Goal: Complete application form: Complete application form

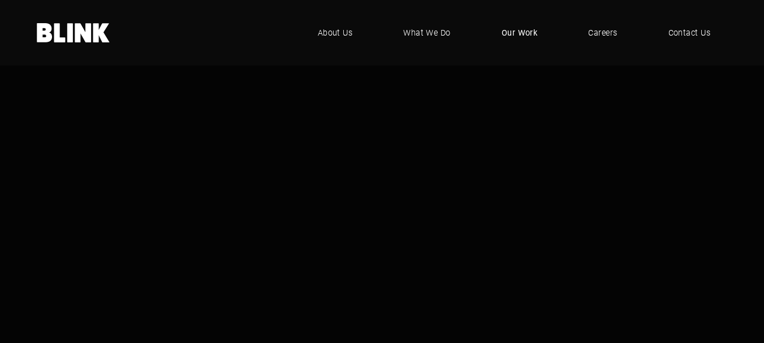
click at [511, 31] on span "Our Work" at bounding box center [520, 33] width 36 height 12
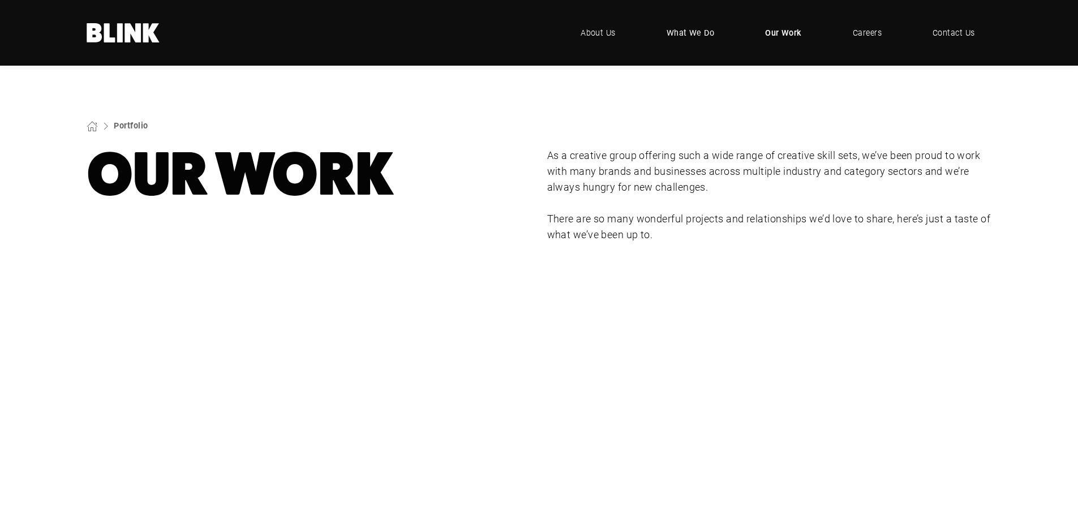
click at [696, 35] on span "What We Do" at bounding box center [690, 33] width 48 height 12
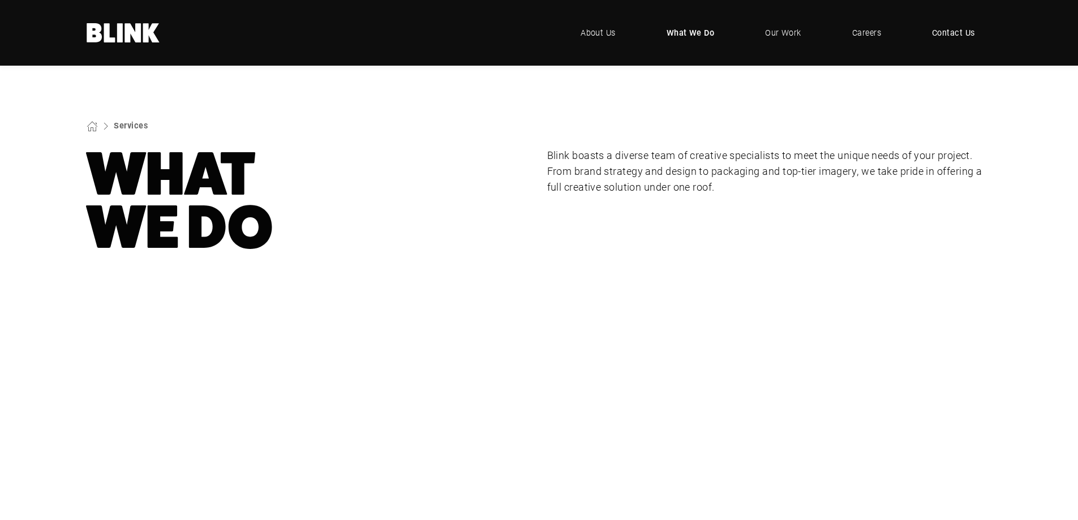
click at [941, 28] on span "Contact Us" at bounding box center [953, 33] width 43 height 12
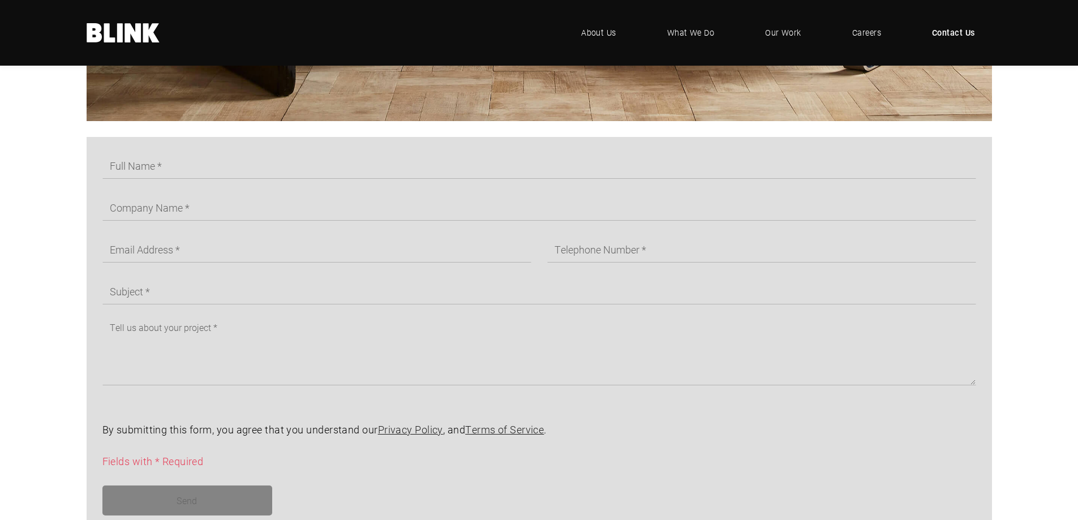
scroll to position [679, 0]
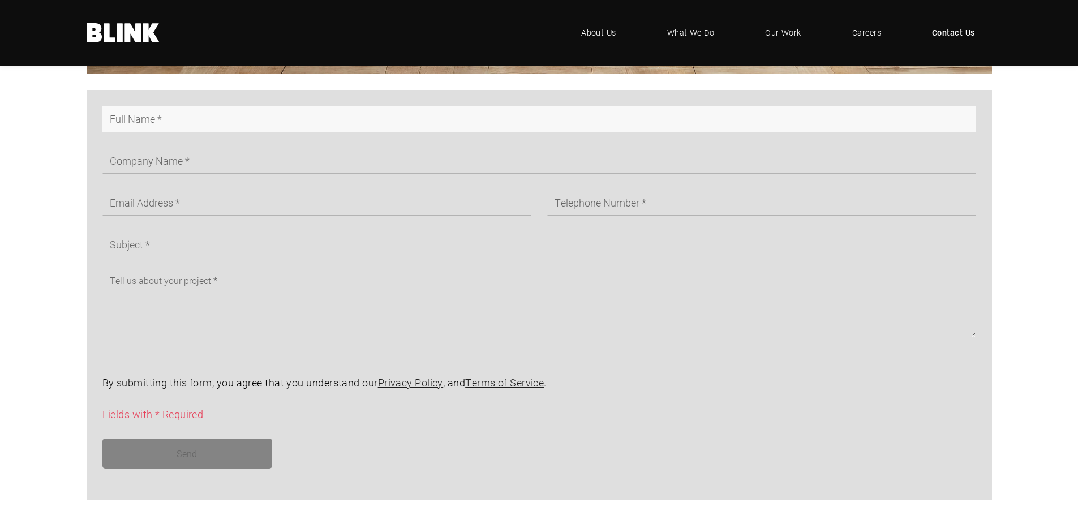
click at [219, 115] on input "text" at bounding box center [538, 119] width 873 height 26
type input "Rachel Colwell"
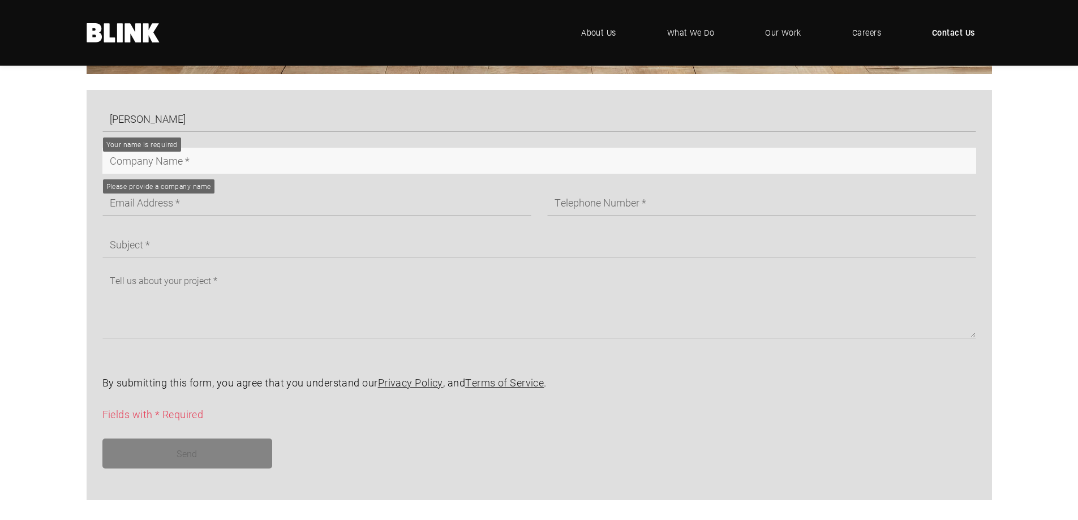
click at [229, 164] on input "text" at bounding box center [538, 161] width 873 height 26
type input "Dare 2b"
